Goal: Find specific page/section: Find specific page/section

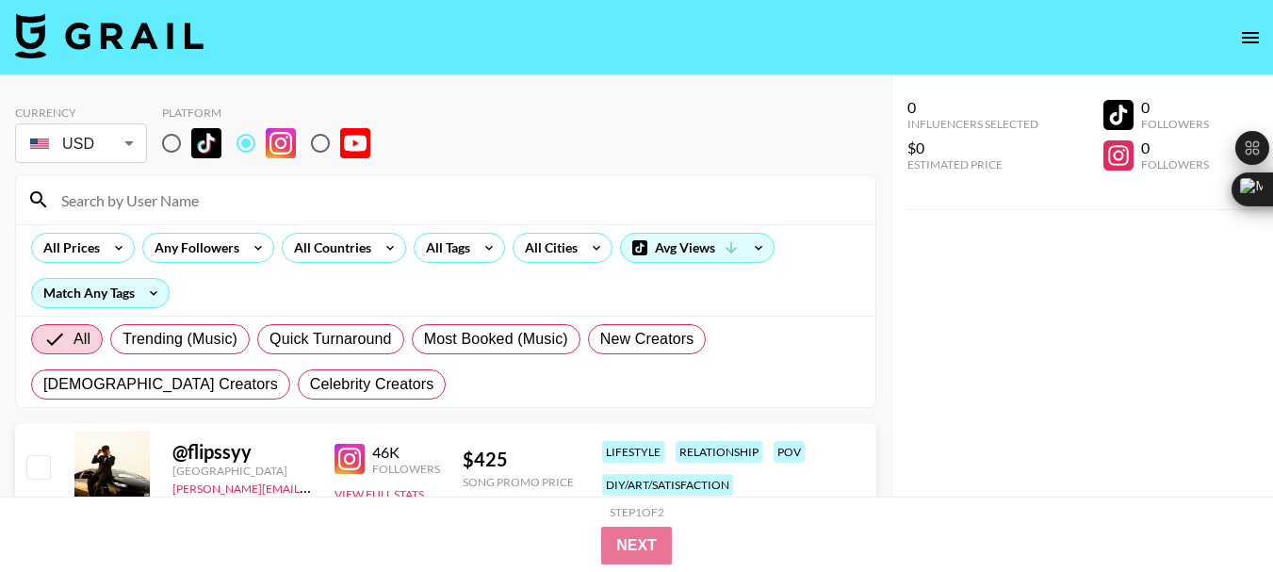
drag, startPoint x: 0, startPoint y: 0, endPoint x: 139, endPoint y: 198, distance: 242.1
click at [139, 198] on input at bounding box center [457, 200] width 814 height 30
paste input "jojopollack"
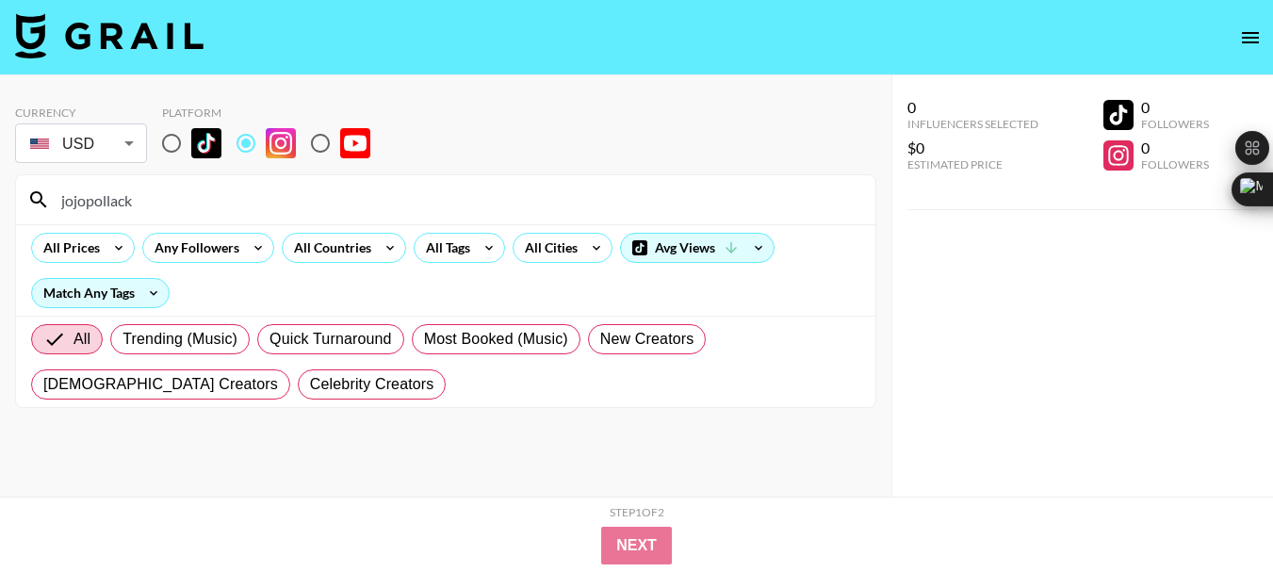
type input "jojopollack"
click at [105, 197] on input "jojopollack" at bounding box center [457, 200] width 814 height 30
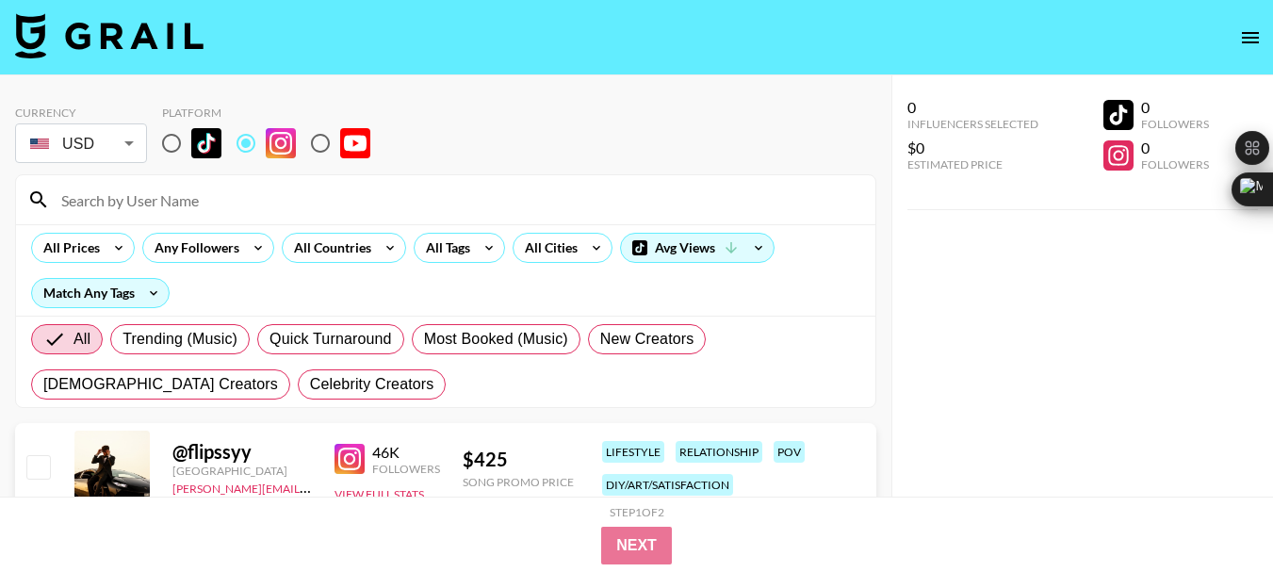
paste input "milrgrey"
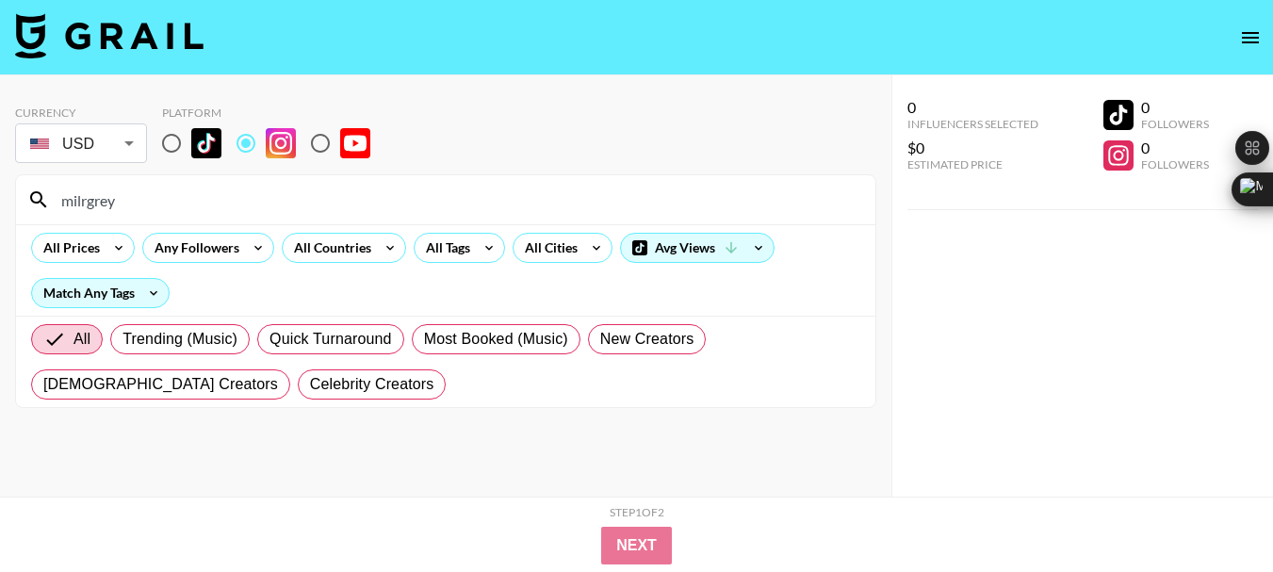
type input "milrgrey"
click at [88, 208] on input "milrgrey" at bounding box center [457, 200] width 814 height 30
click at [91, 205] on input "milrgrey" at bounding box center [457, 200] width 814 height 30
click at [92, 205] on input "milrgrey" at bounding box center [457, 200] width 814 height 30
paste input "itslukenate9"
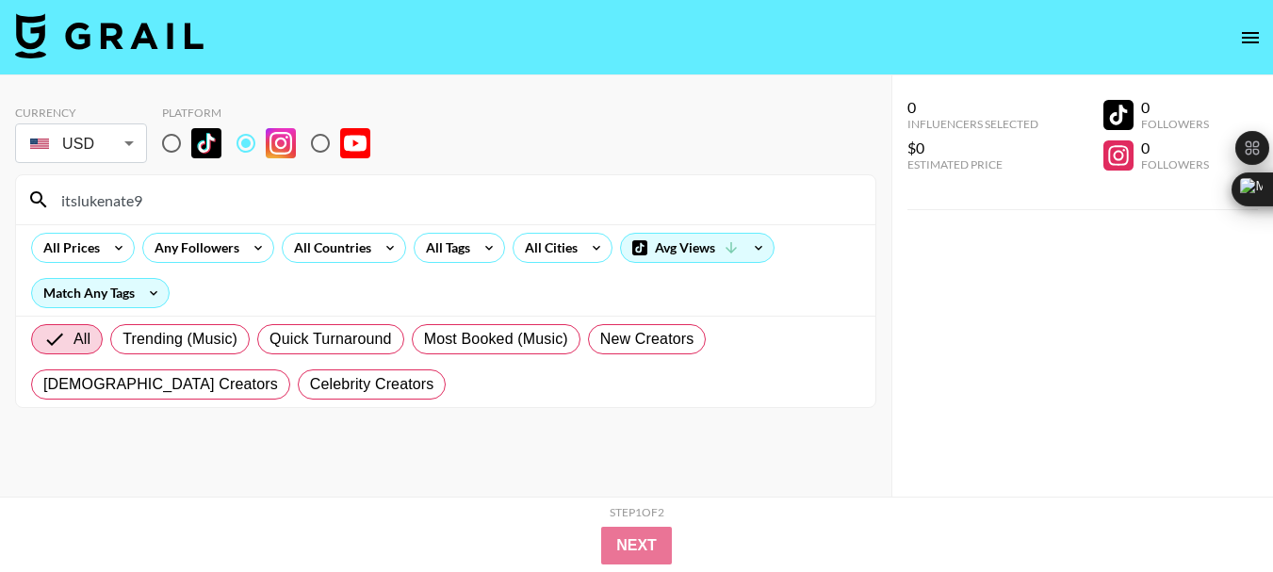
type input "itslukenate9"
